Goal: Check status: Check status

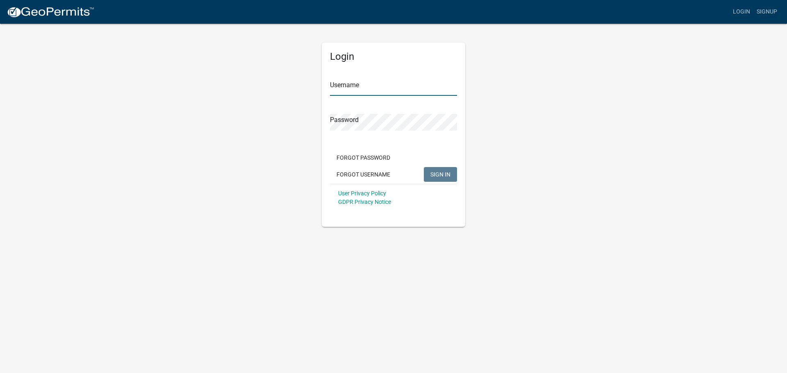
type input "[PERSON_NAME][EMAIL_ADDRESS][DOMAIN_NAME]"
click at [435, 175] on span "SIGN IN" at bounding box center [440, 174] width 20 height 7
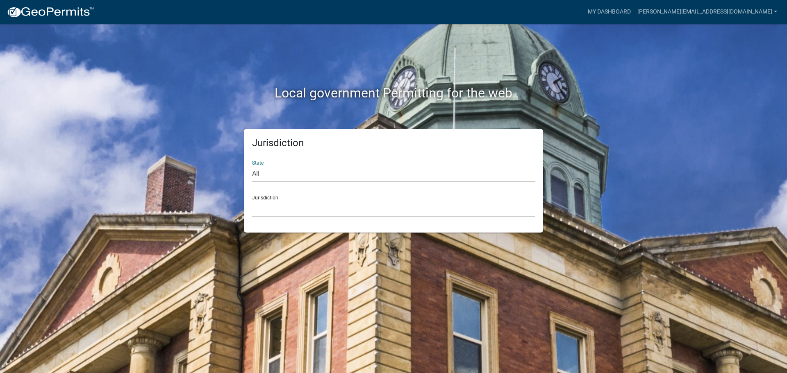
click at [264, 169] on select "All [US_STATE] [US_STATE] [US_STATE] [US_STATE] [US_STATE] [US_STATE] [US_STATE…" at bounding box center [393, 174] width 283 height 17
select select "[US_STATE]"
click at [252, 166] on select "All [US_STATE] [US_STATE] [US_STATE] [US_STATE] [US_STATE] [US_STATE] [US_STATE…" at bounding box center [393, 174] width 283 height 17
click at [268, 208] on select "[GEOGRAPHIC_DATA], [US_STATE][PERSON_NAME][GEOGRAPHIC_DATA], [US_STATE][PERSON_…" at bounding box center [393, 208] width 283 height 17
click at [354, 202] on select "[GEOGRAPHIC_DATA], [US_STATE][PERSON_NAME][GEOGRAPHIC_DATA], [US_STATE][PERSON_…" at bounding box center [393, 208] width 283 height 17
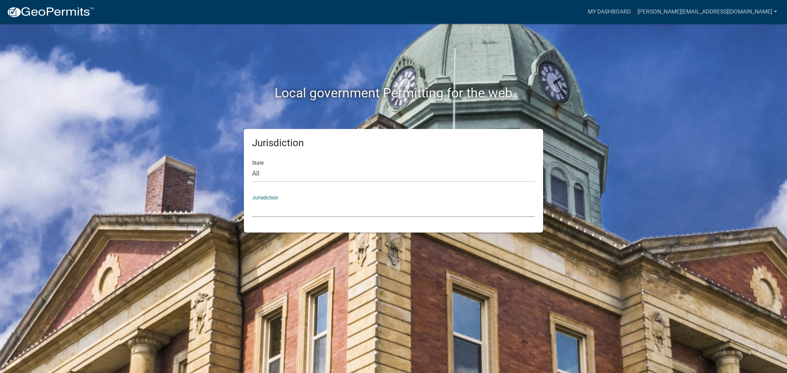
click at [294, 206] on select "[GEOGRAPHIC_DATA], [US_STATE][PERSON_NAME][GEOGRAPHIC_DATA], [US_STATE][PERSON_…" at bounding box center [393, 208] width 283 height 17
click at [261, 207] on select "[GEOGRAPHIC_DATA], [US_STATE][PERSON_NAME][GEOGRAPHIC_DATA], [US_STATE][PERSON_…" at bounding box center [393, 208] width 283 height 17
drag, startPoint x: 261, startPoint y: 207, endPoint x: 171, endPoint y: 211, distance: 90.2
click at [171, 211] on div "Jurisdiction State All [US_STATE] [US_STATE] [US_STATE] [US_STATE] [US_STATE] […" at bounding box center [393, 181] width 467 height 104
click at [261, 211] on select "[GEOGRAPHIC_DATA], [US_STATE][PERSON_NAME][GEOGRAPHIC_DATA], [US_STATE][PERSON_…" at bounding box center [393, 208] width 283 height 17
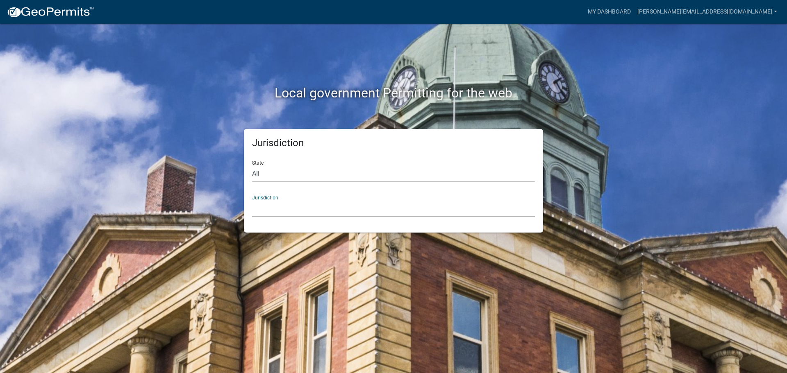
click at [252, 200] on select "[GEOGRAPHIC_DATA], [US_STATE][PERSON_NAME][GEOGRAPHIC_DATA], [US_STATE][PERSON_…" at bounding box center [393, 208] width 283 height 17
click at [261, 211] on select "[GEOGRAPHIC_DATA], [US_STATE][PERSON_NAME][GEOGRAPHIC_DATA], [US_STATE][PERSON_…" at bounding box center [393, 208] width 283 height 17
click at [267, 209] on select "[GEOGRAPHIC_DATA], [US_STATE][PERSON_NAME][GEOGRAPHIC_DATA], [US_STATE][PERSON_…" at bounding box center [393, 208] width 283 height 17
click at [153, 198] on div "Local government Permitting for the web Jurisdiction State All [US_STATE] [US_S…" at bounding box center [393, 186] width 787 height 373
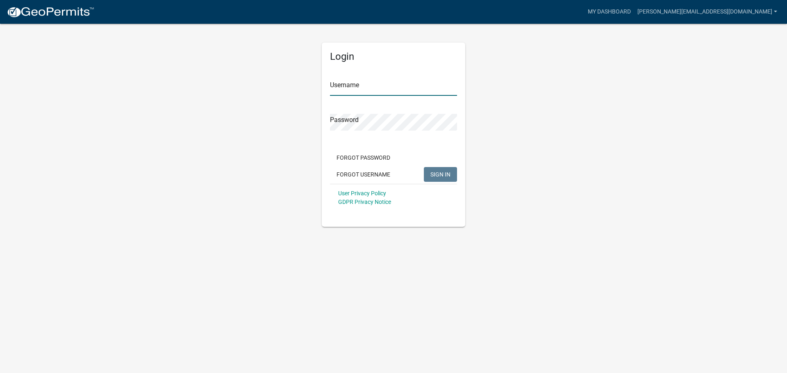
type input "[PERSON_NAME][EMAIL_ADDRESS][DOMAIN_NAME]"
click at [433, 176] on span "SIGN IN" at bounding box center [440, 174] width 20 height 7
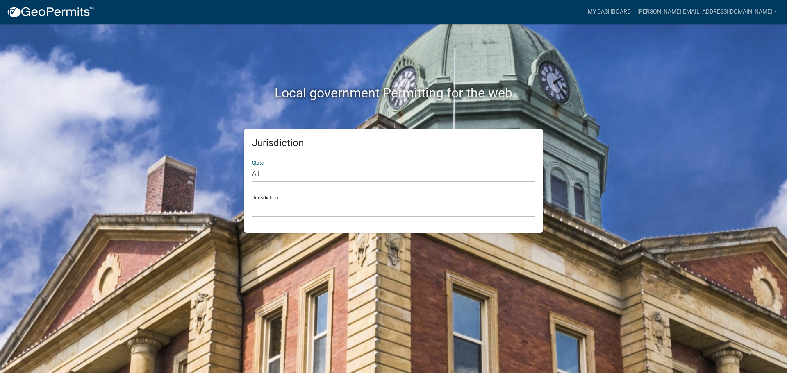
click at [295, 169] on select "All [US_STATE] [US_STATE] [US_STATE] [US_STATE] [US_STATE] [US_STATE] [US_STATE…" at bounding box center [393, 174] width 283 height 17
select select "[US_STATE]"
click at [252, 166] on select "All [US_STATE] [US_STATE] [US_STATE] [US_STATE] [US_STATE] [US_STATE] [US_STATE…" at bounding box center [393, 174] width 283 height 17
drag, startPoint x: 290, startPoint y: 182, endPoint x: 278, endPoint y: 206, distance: 26.9
click at [278, 206] on select "[GEOGRAPHIC_DATA], [US_STATE][PERSON_NAME][GEOGRAPHIC_DATA], [US_STATE][PERSON_…" at bounding box center [393, 208] width 283 height 17
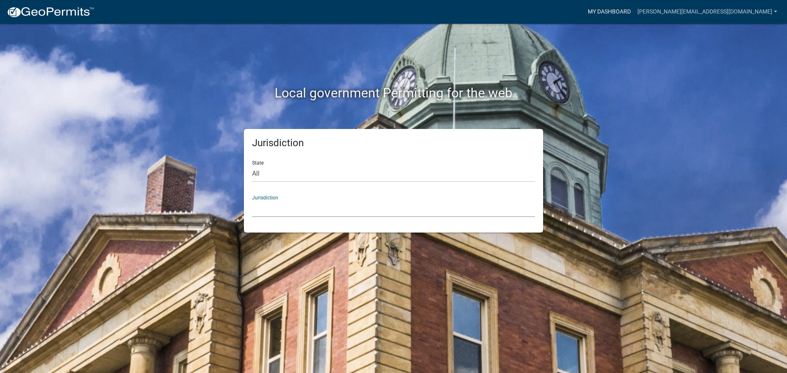
click at [634, 13] on link "My Dashboard" at bounding box center [609, 12] width 50 height 16
